Goal: Book appointment/travel/reservation

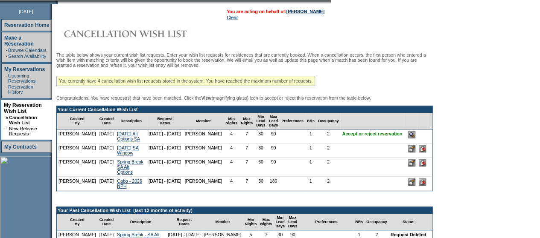
scroll to position [112, 0]
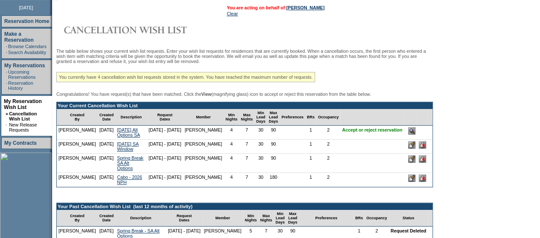
click at [415, 135] on input "image" at bounding box center [411, 131] width 7 height 7
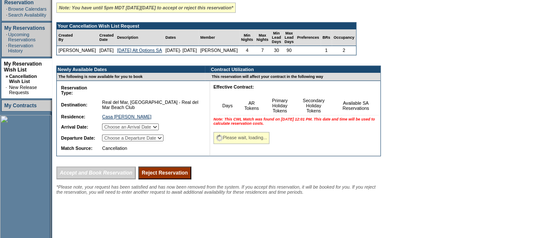
scroll to position [153, 0]
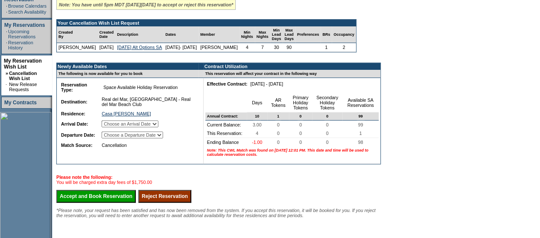
click at [158, 128] on select "Choose an Arrival Date Sunday, November 23, 2025 Monday, November 24, 2025 Tues…" at bounding box center [130, 124] width 57 height 7
select select "11/23/2025"
click at [111, 128] on select "Choose an Arrival Date Sunday, November 23, 2025 Monday, November 24, 2025 Tues…" at bounding box center [130, 124] width 57 height 7
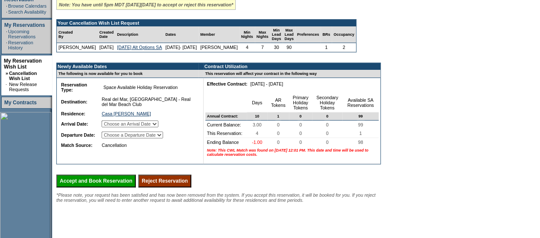
click at [163, 139] on select "Choose a Departure Date Monday, November 24, 2025 Tuesday, November 25, 2025 We…" at bounding box center [132, 135] width 61 height 7
select select "11/27/2025"
click at [112, 139] on select "Choose a Departure Date Monday, November 24, 2025 Tuesday, November 25, 2025 We…" at bounding box center [132, 135] width 61 height 7
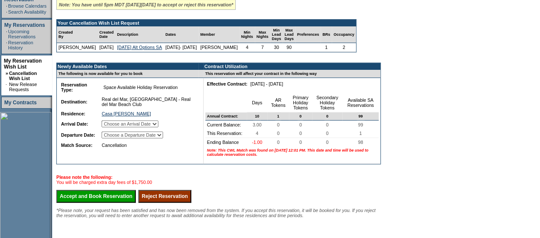
click at [117, 203] on input "Accept and Book Reservation" at bounding box center [95, 196] width 79 height 13
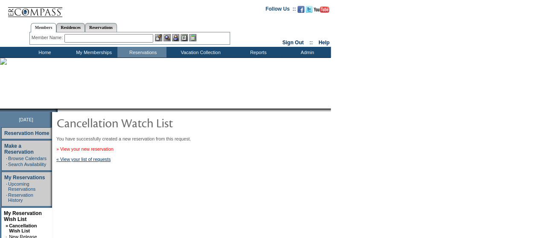
click at [112, 149] on link "» View your new reservation" at bounding box center [84, 149] width 57 height 5
